Goal: Navigation & Orientation: Find specific page/section

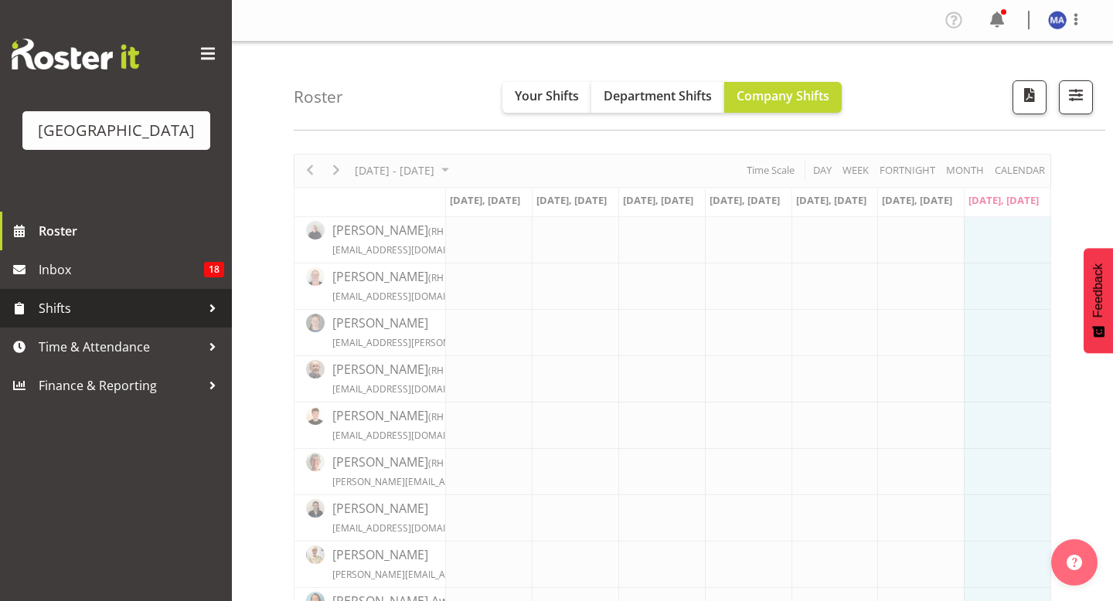
click at [206, 320] on div at bounding box center [212, 308] width 23 height 23
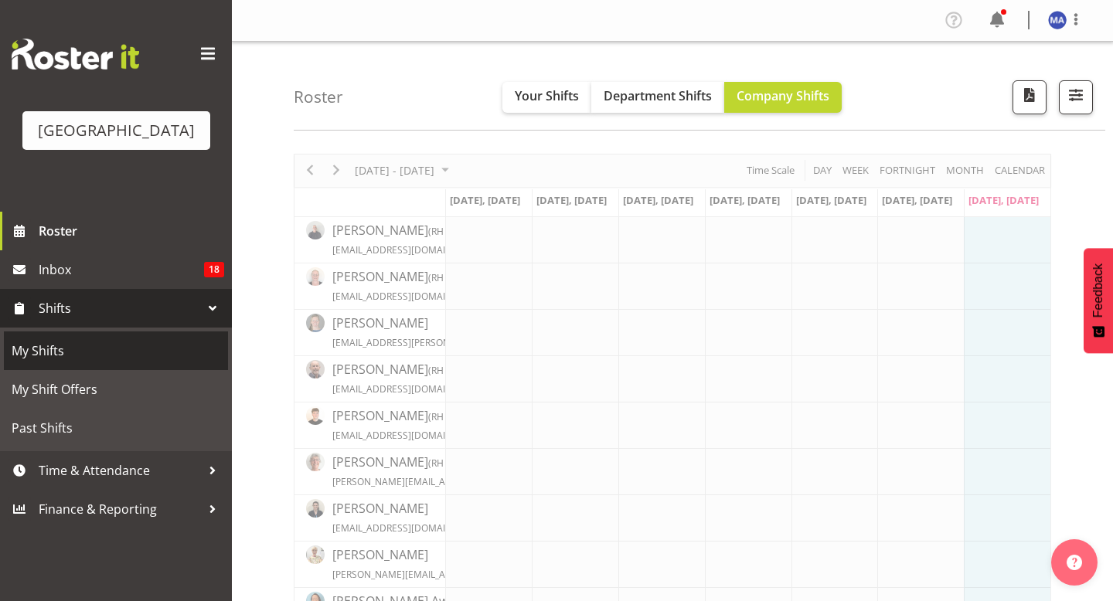
click at [162, 362] on span "My Shifts" at bounding box center [116, 350] width 209 height 23
